Goal: Find specific page/section: Find specific page/section

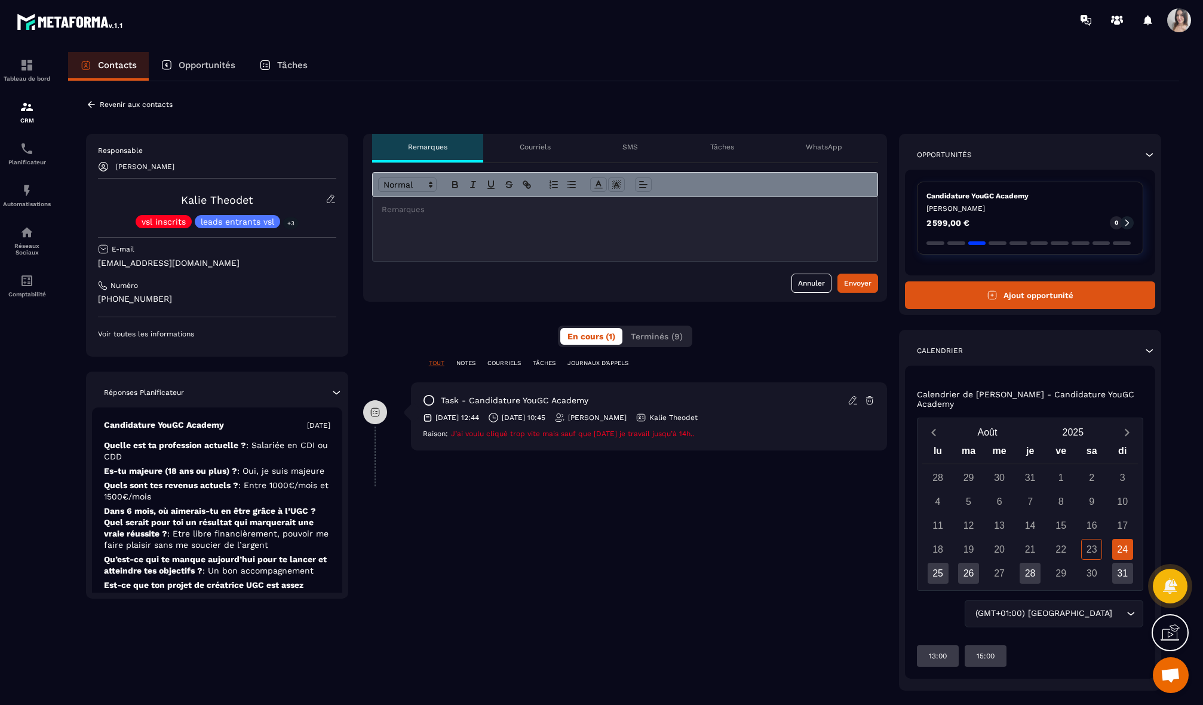
drag, startPoint x: 508, startPoint y: 434, endPoint x: 729, endPoint y: 438, distance: 221.0
click at [729, 438] on div "task - Candidature YouGC Academy [DATE] 12:44 [DATE] 10:45 [PERSON_NAME] [PERSO…" at bounding box center [649, 416] width 477 height 68
drag, startPoint x: 729, startPoint y: 438, endPoint x: 424, endPoint y: 435, distance: 305.2
click at [424, 435] on div "task - Candidature YouGC Academy [DATE] 12:44 [DATE] 10:45 [PERSON_NAME] [PERSO…" at bounding box center [649, 416] width 477 height 68
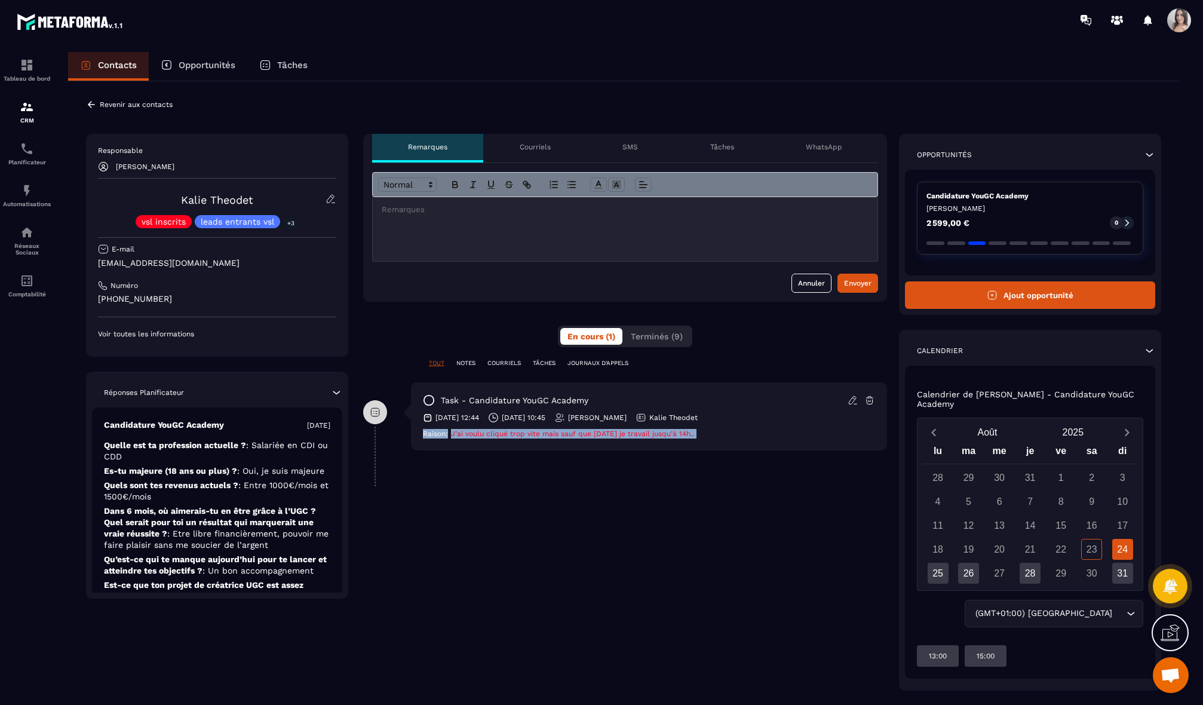
click at [424, 435] on span "Raison:" at bounding box center [435, 433] width 25 height 8
drag, startPoint x: 424, startPoint y: 435, endPoint x: 745, endPoint y: 438, distance: 320.7
click at [745, 438] on div "[PERSON_NAME]: J’ai voulu cliqué trop vite mais sauf que [DATE] je travail jusq…" at bounding box center [649, 434] width 453 height 10
drag, startPoint x: 745, startPoint y: 438, endPoint x: 585, endPoint y: 438, distance: 160.7
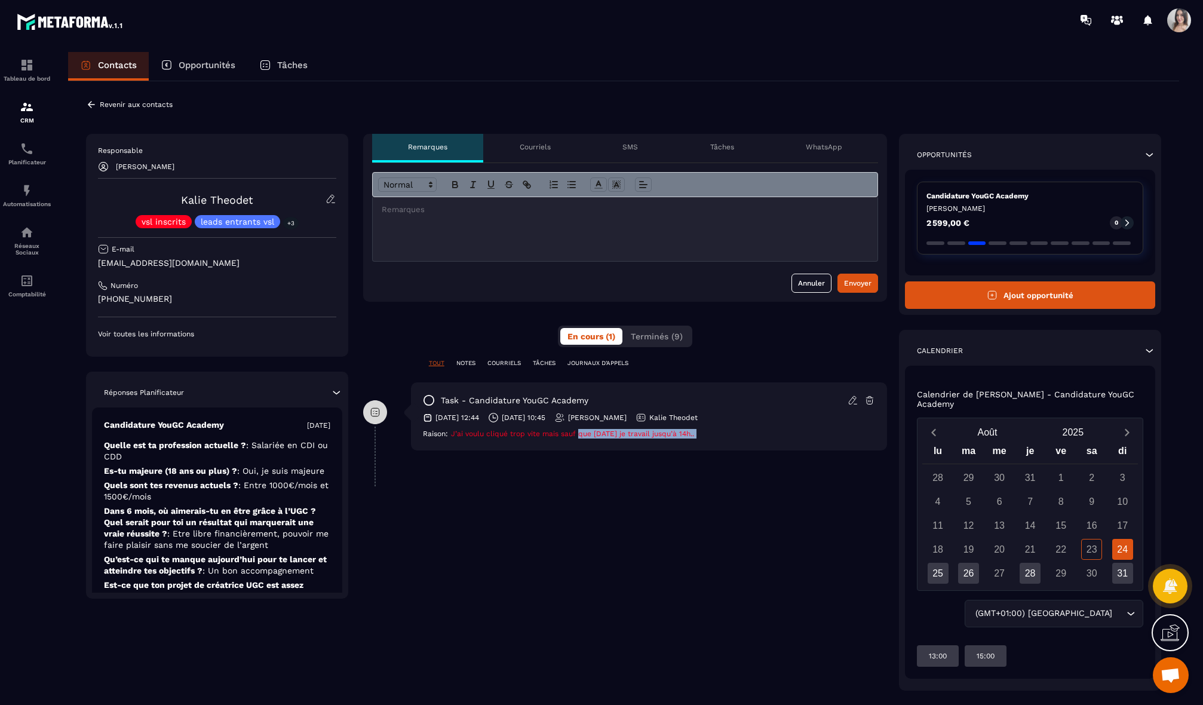
click at [585, 438] on div "[PERSON_NAME]: J’ai voulu cliqué trop vite mais sauf que [DATE] je travail jusq…" at bounding box center [649, 434] width 453 height 10
drag, startPoint x: 585, startPoint y: 438, endPoint x: 724, endPoint y: 434, distance: 139.2
click at [724, 434] on div "[PERSON_NAME]: J’ai voulu cliqué trop vite mais sauf que [DATE] je travail jusq…" at bounding box center [649, 434] width 453 height 10
click at [724, 433] on div "[PERSON_NAME]: J’ai voulu cliqué trop vite mais sauf que [DATE] je travail jusq…" at bounding box center [649, 434] width 453 height 10
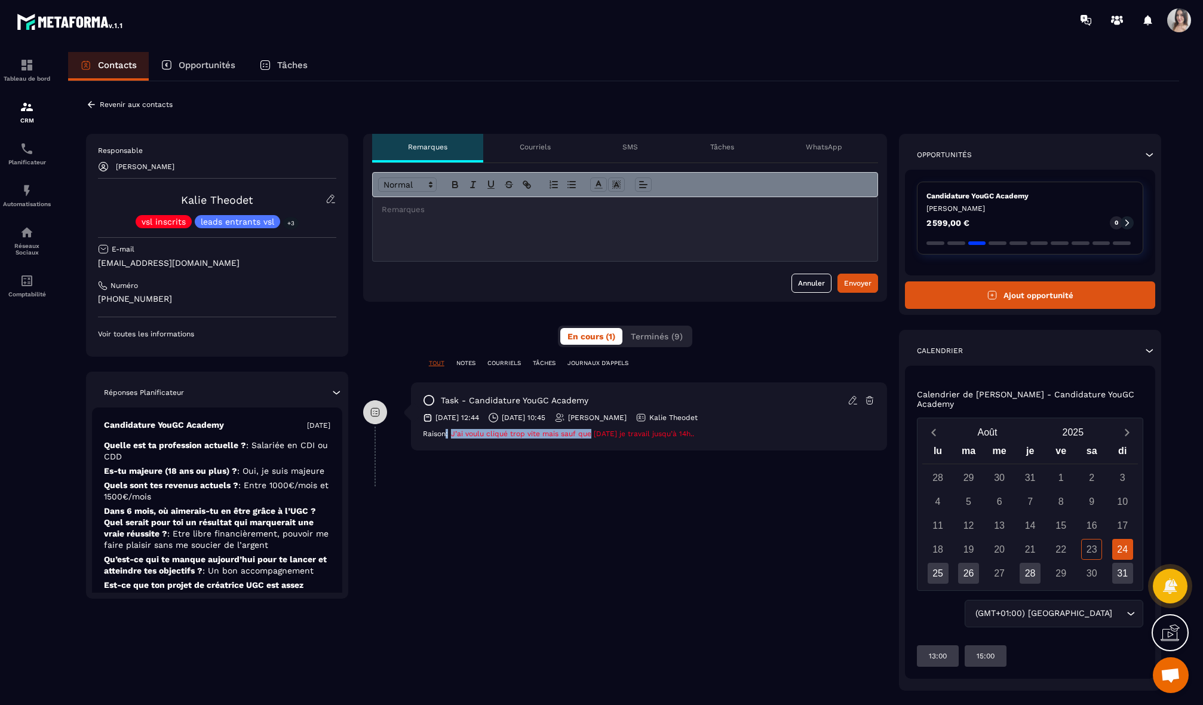
drag, startPoint x: 724, startPoint y: 433, endPoint x: 444, endPoint y: 436, distance: 280.1
click at [445, 436] on div "[PERSON_NAME]: J’ai voulu cliqué trop vite mais sauf que [DATE] je travail jusq…" at bounding box center [649, 434] width 453 height 10
click at [444, 436] on span "Raison:" at bounding box center [435, 433] width 25 height 8
drag, startPoint x: 444, startPoint y: 436, endPoint x: 729, endPoint y: 435, distance: 284.9
click at [729, 435] on div "[PERSON_NAME]: J’ai voulu cliqué trop vite mais sauf que [DATE] je travail jusq…" at bounding box center [649, 434] width 453 height 10
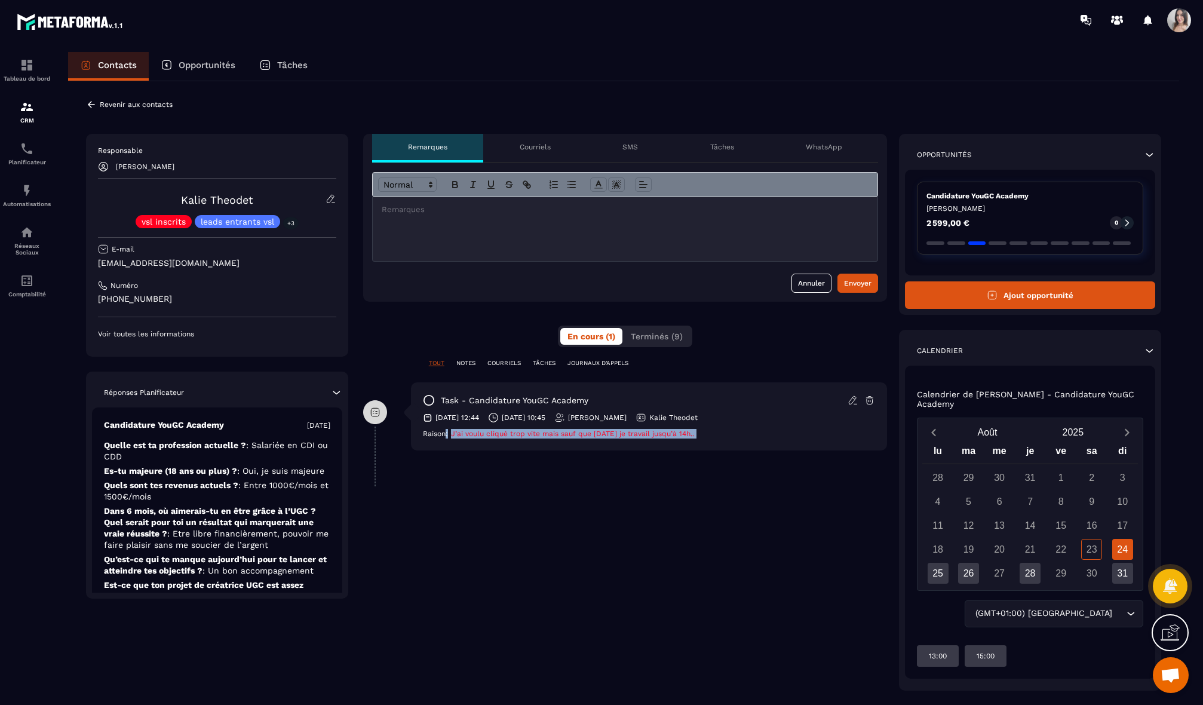
click at [729, 435] on div "[PERSON_NAME]: J’ai voulu cliqué trop vite mais sauf que [DATE] je travail jusq…" at bounding box center [649, 434] width 453 height 10
drag, startPoint x: 669, startPoint y: 437, endPoint x: 427, endPoint y: 437, distance: 241.9
click at [427, 437] on div "[PERSON_NAME]: J’ai voulu cliqué trop vite mais sauf que [DATE] je travail jusq…" at bounding box center [649, 434] width 453 height 10
click at [427, 437] on span "Raison:" at bounding box center [435, 433] width 25 height 8
drag, startPoint x: 427, startPoint y: 437, endPoint x: 720, endPoint y: 449, distance: 292.9
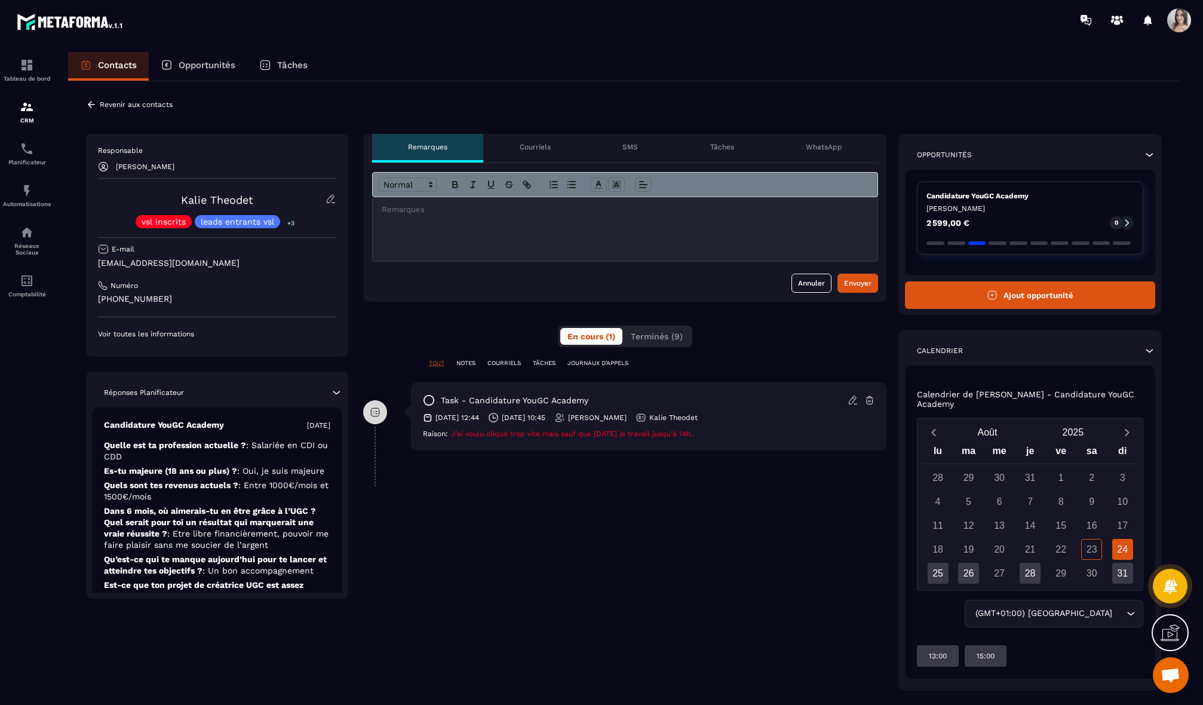
click at [720, 449] on div "task - Candidature YouGC Academy [DATE] 12:44 [DATE] 10:45 [PERSON_NAME] [PERSO…" at bounding box center [649, 416] width 477 height 68
drag, startPoint x: 720, startPoint y: 449, endPoint x: 427, endPoint y: 440, distance: 292.8
click at [427, 440] on div "task - Candidature YouGC Academy [DATE] 12:44 [DATE] 10:45 [PERSON_NAME] [PERSO…" at bounding box center [649, 416] width 477 height 68
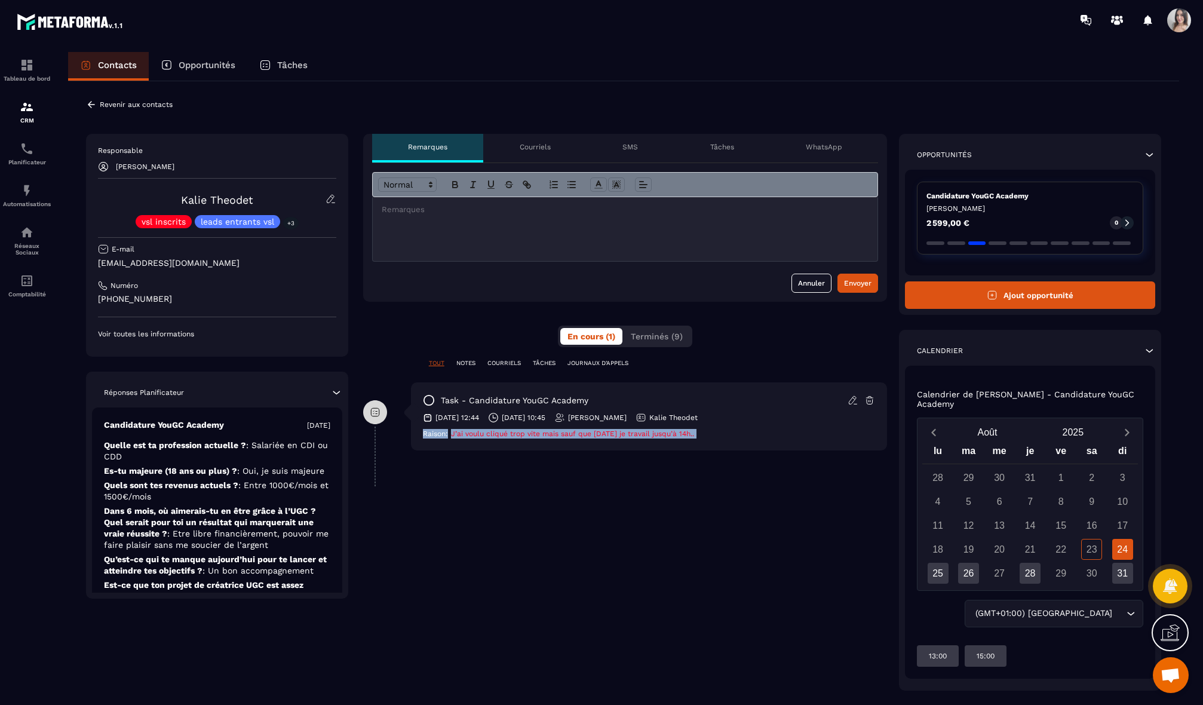
drag, startPoint x: 427, startPoint y: 440, endPoint x: 710, endPoint y: 441, distance: 283.1
click at [710, 441] on div "task - Candidature YouGC Academy [DATE] 12:44 [DATE] 10:45 [PERSON_NAME] [PERSO…" at bounding box center [649, 416] width 477 height 68
drag, startPoint x: 729, startPoint y: 441, endPoint x: 419, endPoint y: 438, distance: 310.0
click at [419, 438] on div "task - Candidature YouGC Academy [DATE] 12:44 [DATE] 10:45 [PERSON_NAME] [PERSO…" at bounding box center [649, 416] width 477 height 68
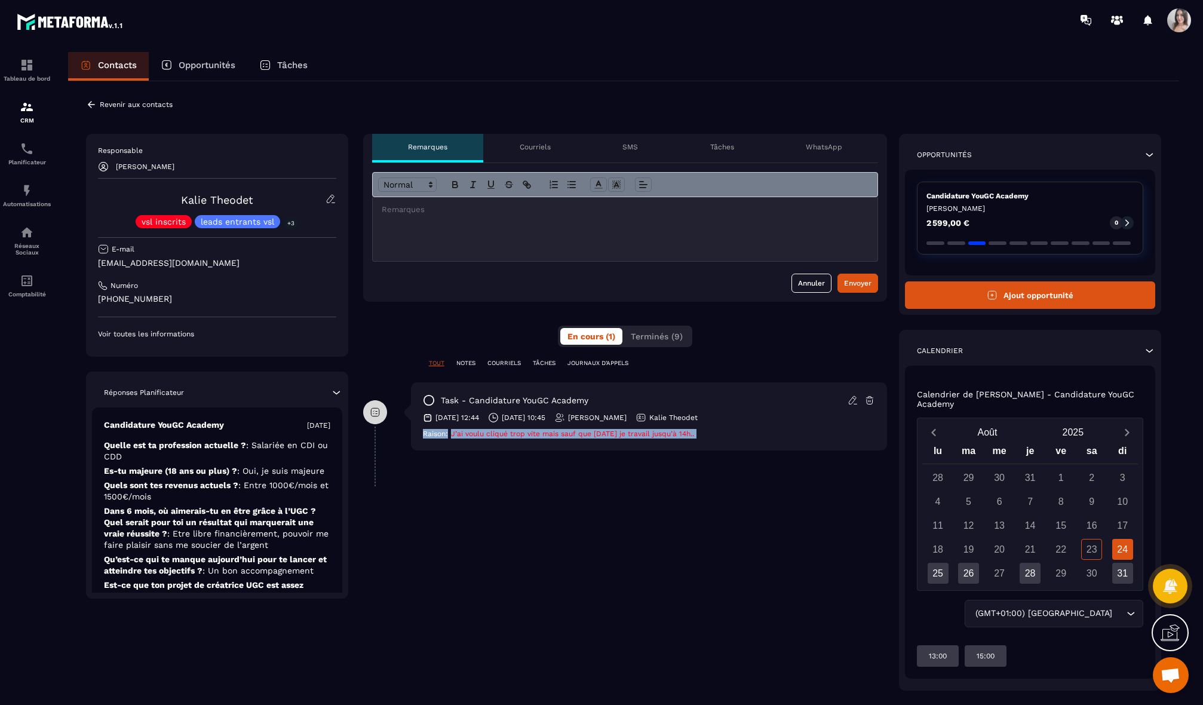
click at [419, 438] on div "task - Candidature YouGC Academy [DATE] 12:44 [DATE] 10:45 [PERSON_NAME] [PERSO…" at bounding box center [649, 416] width 477 height 68
drag, startPoint x: 419, startPoint y: 438, endPoint x: 722, endPoint y: 441, distance: 303.4
click at [722, 441] on div "task - Candidature YouGC Academy [DATE] 12:44 [DATE] 10:45 [PERSON_NAME] [PERSO…" at bounding box center [649, 416] width 477 height 68
